Goal: Find specific page/section: Find specific page/section

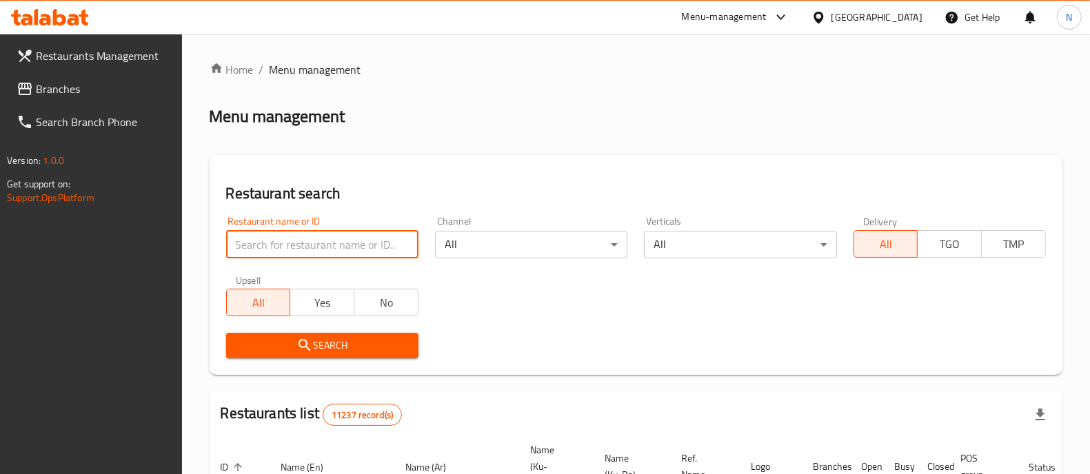
click at [334, 241] on input "search" at bounding box center [322, 245] width 192 height 28
paste input "657368"
type input "657368"
click at [331, 349] on span "Search" at bounding box center [322, 345] width 170 height 17
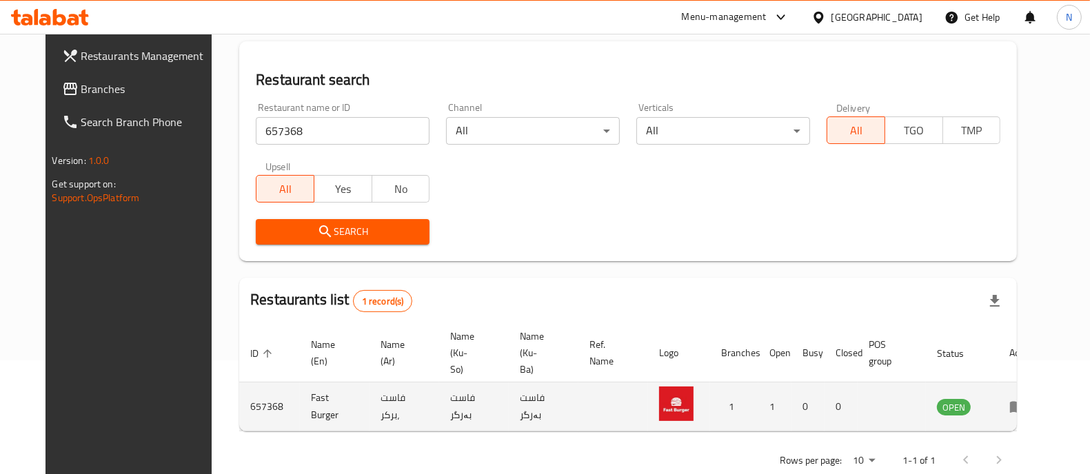
scroll to position [128, 0]
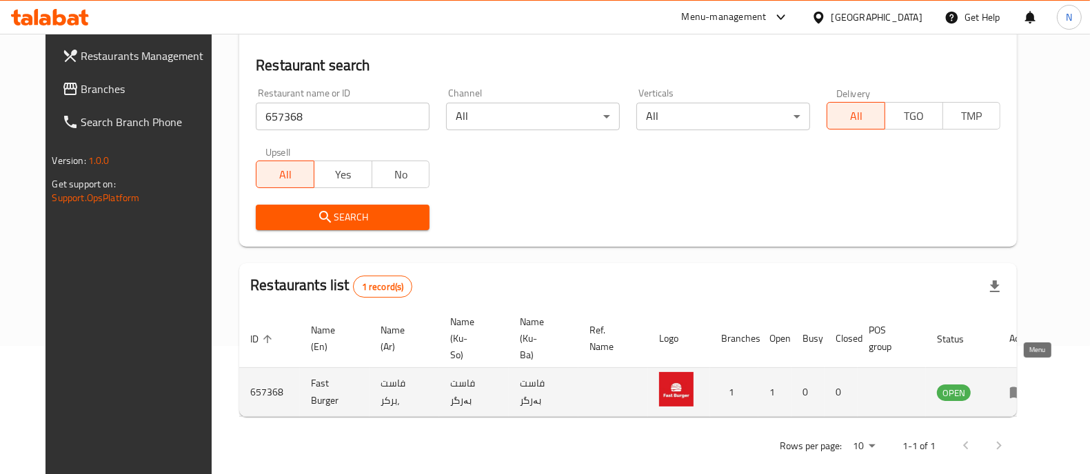
click at [1025, 387] on icon "enhanced table" at bounding box center [1017, 393] width 15 height 12
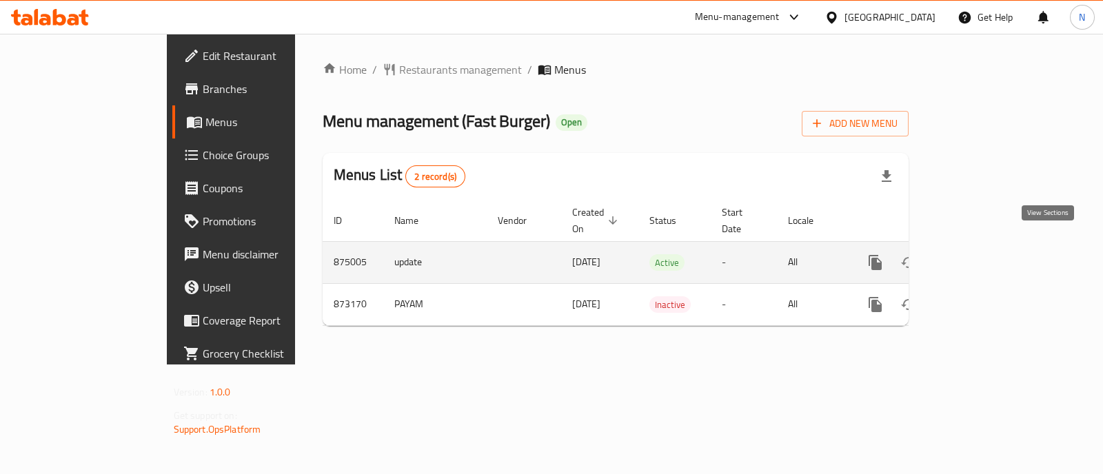
click at [991, 258] on link "enhanced table" at bounding box center [974, 262] width 33 height 33
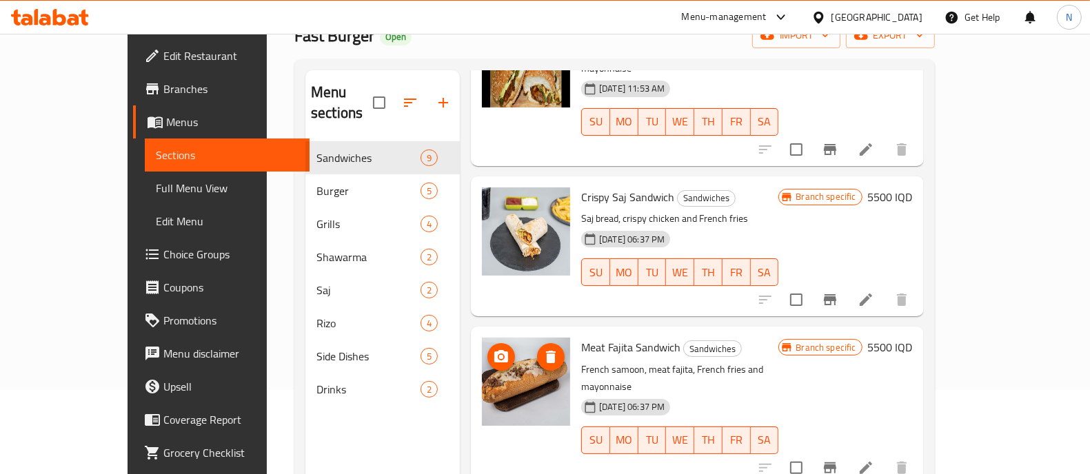
scroll to position [85, 0]
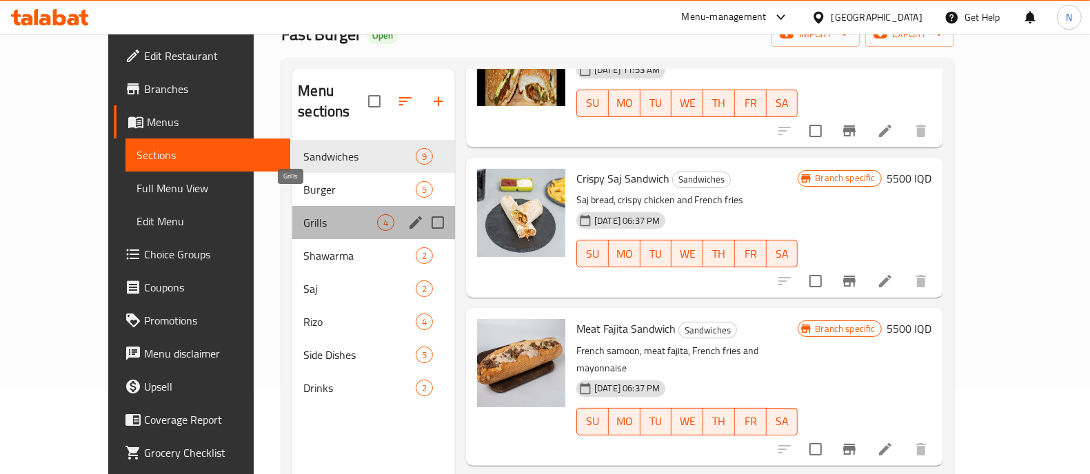
click at [303, 214] on span "Grills" at bounding box center [340, 222] width 74 height 17
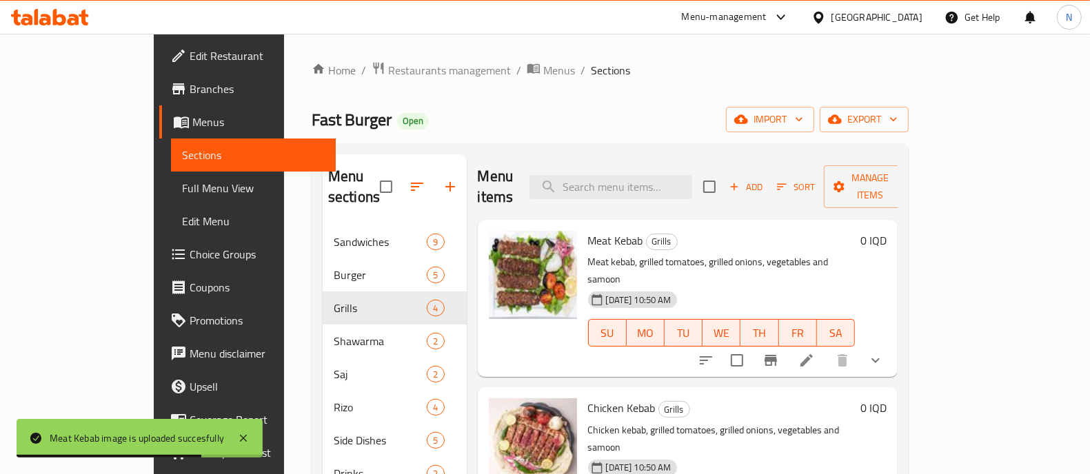
click at [38, 11] on icon at bounding box center [50, 17] width 78 height 17
